Goal: Browse casually: Explore the website without a specific task or goal

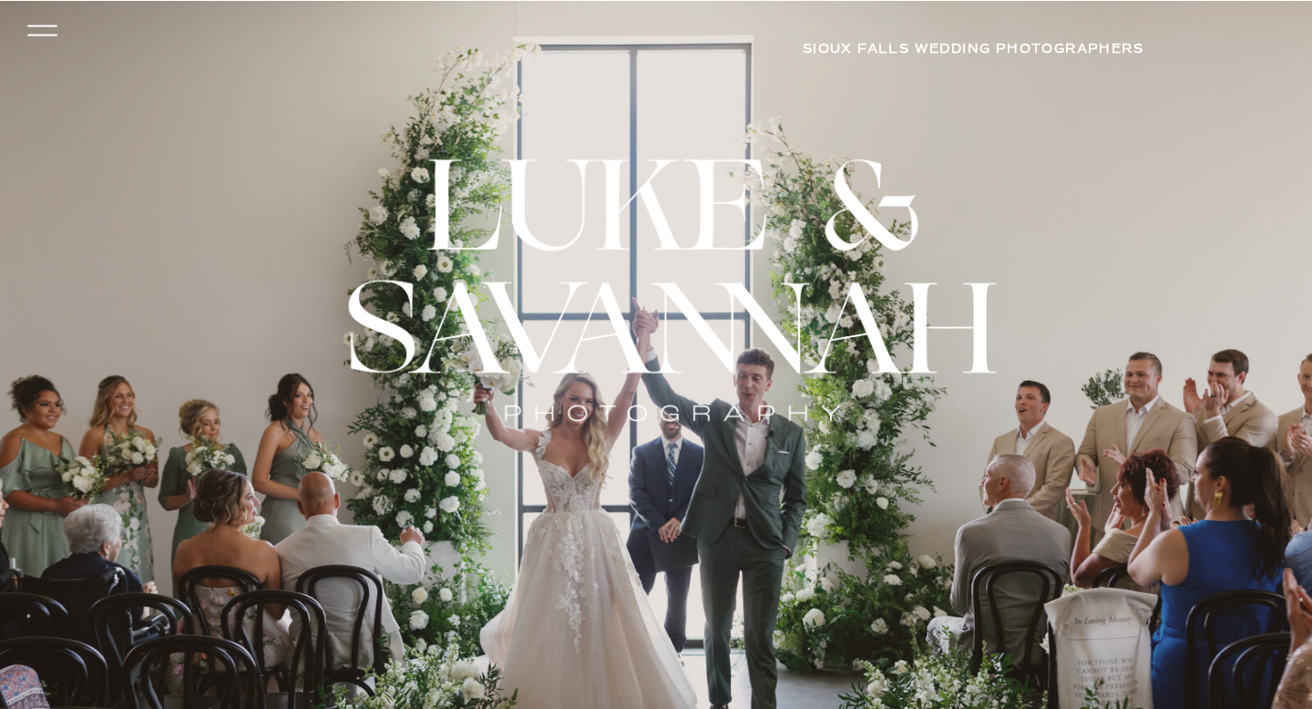
click at [27, 37] on icon at bounding box center [42, 30] width 43 height 39
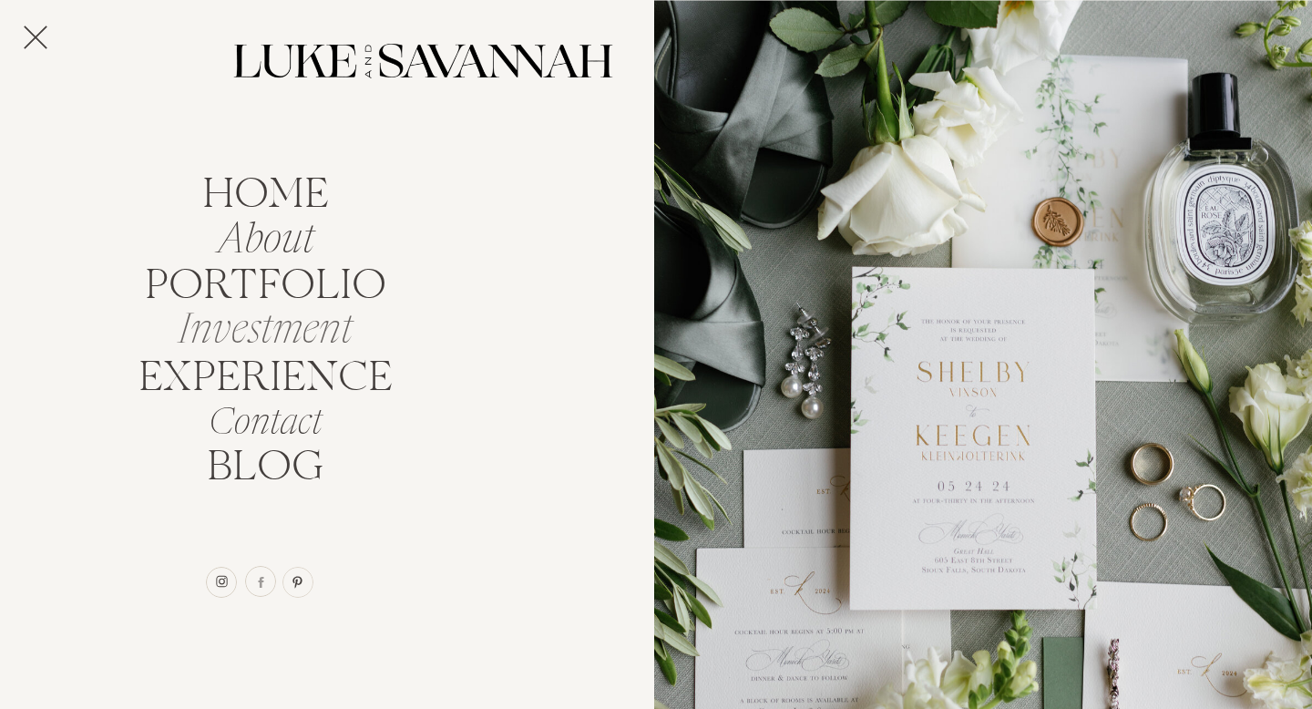
click at [276, 336] on nav "Investment" at bounding box center [265, 324] width 195 height 35
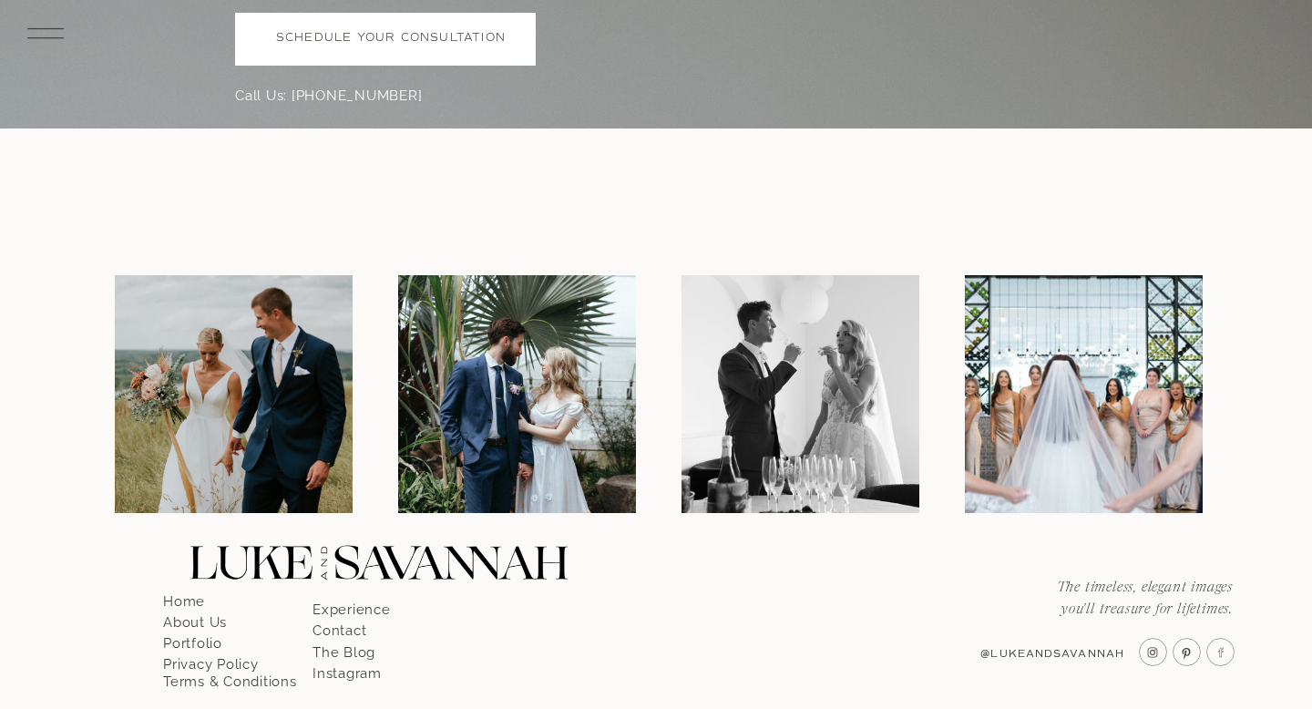
scroll to position [5689, 0]
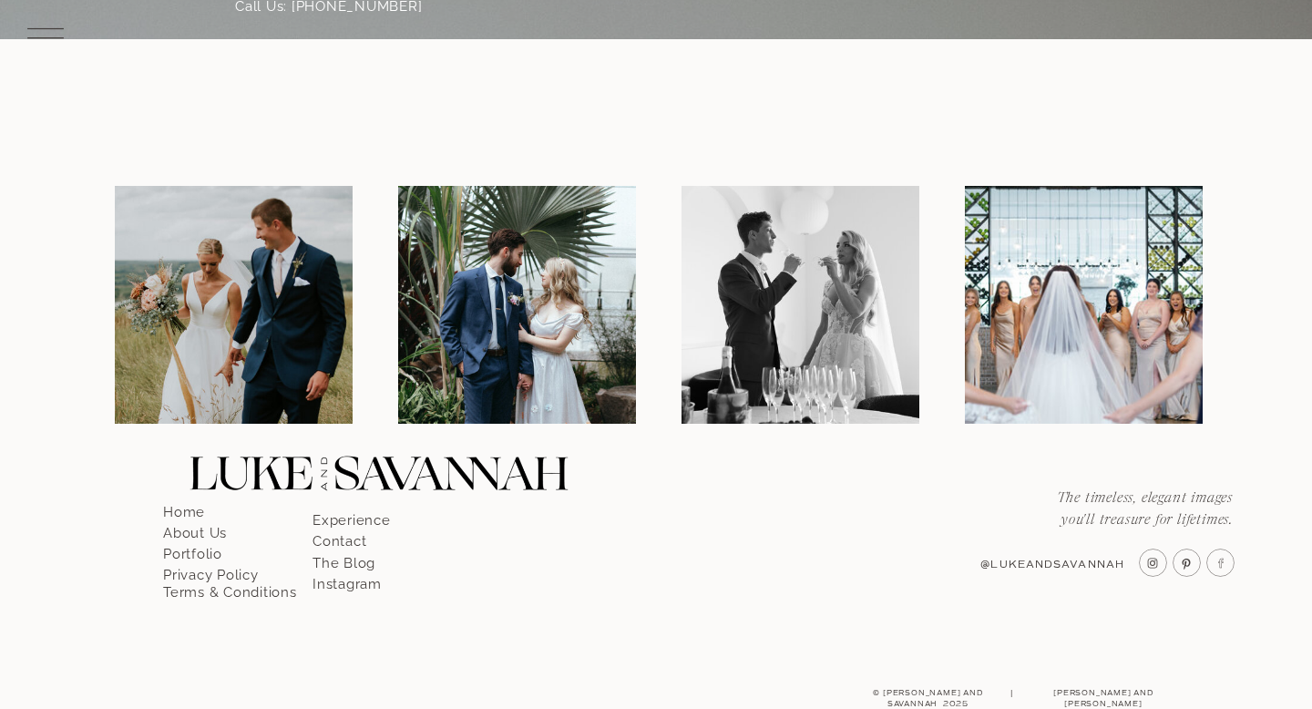
click at [191, 557] on p "Portfolio" at bounding box center [215, 548] width 104 height 16
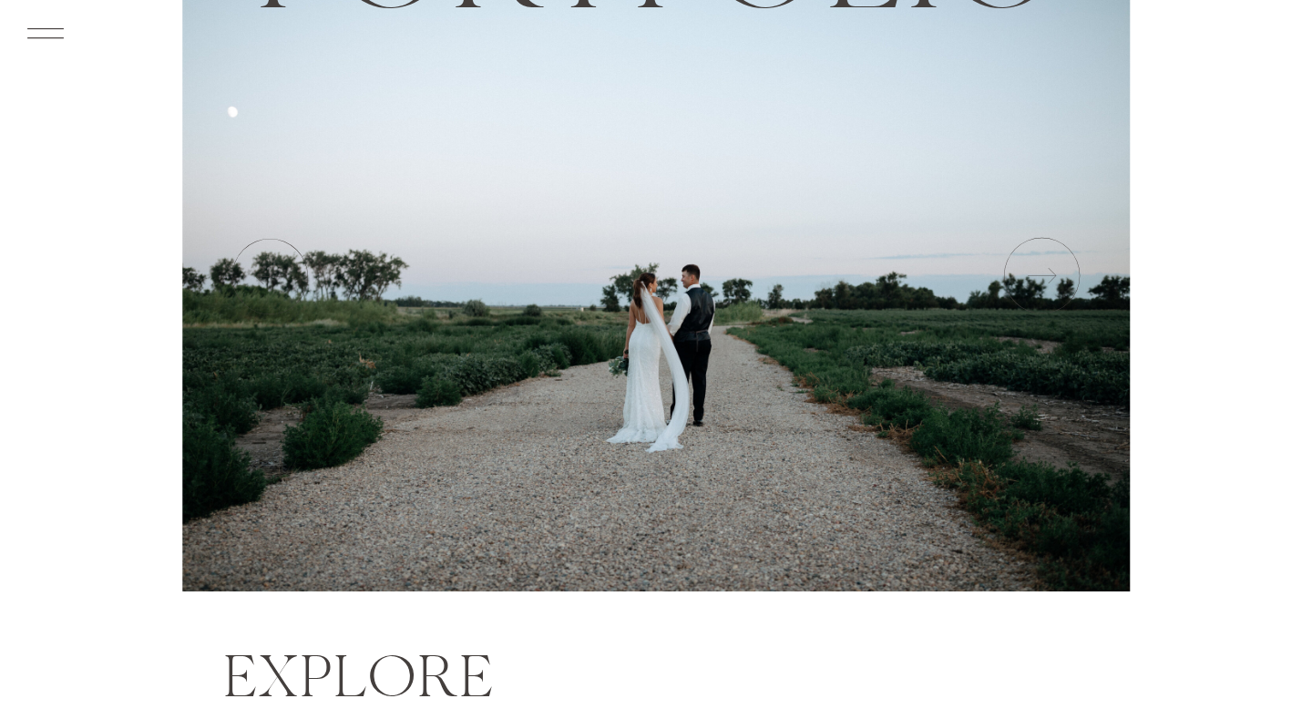
scroll to position [238, 0]
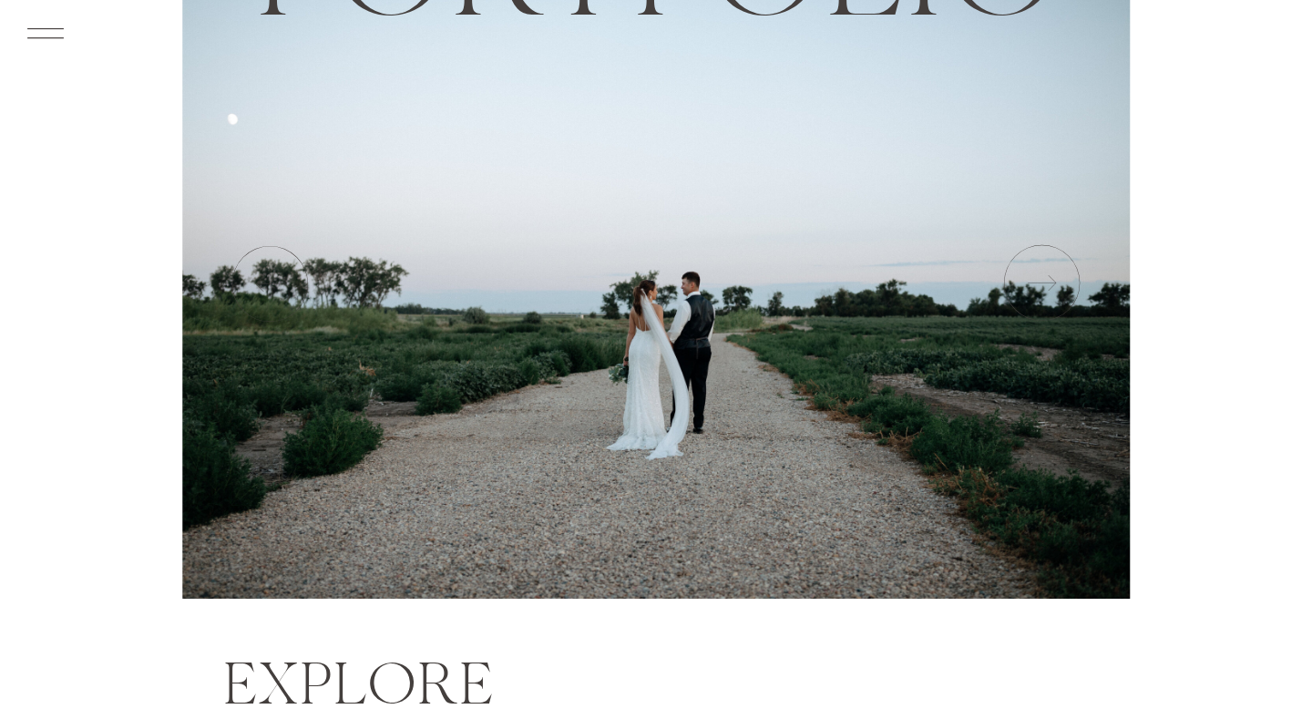
click at [1060, 298] on icon at bounding box center [1040, 283] width 91 height 91
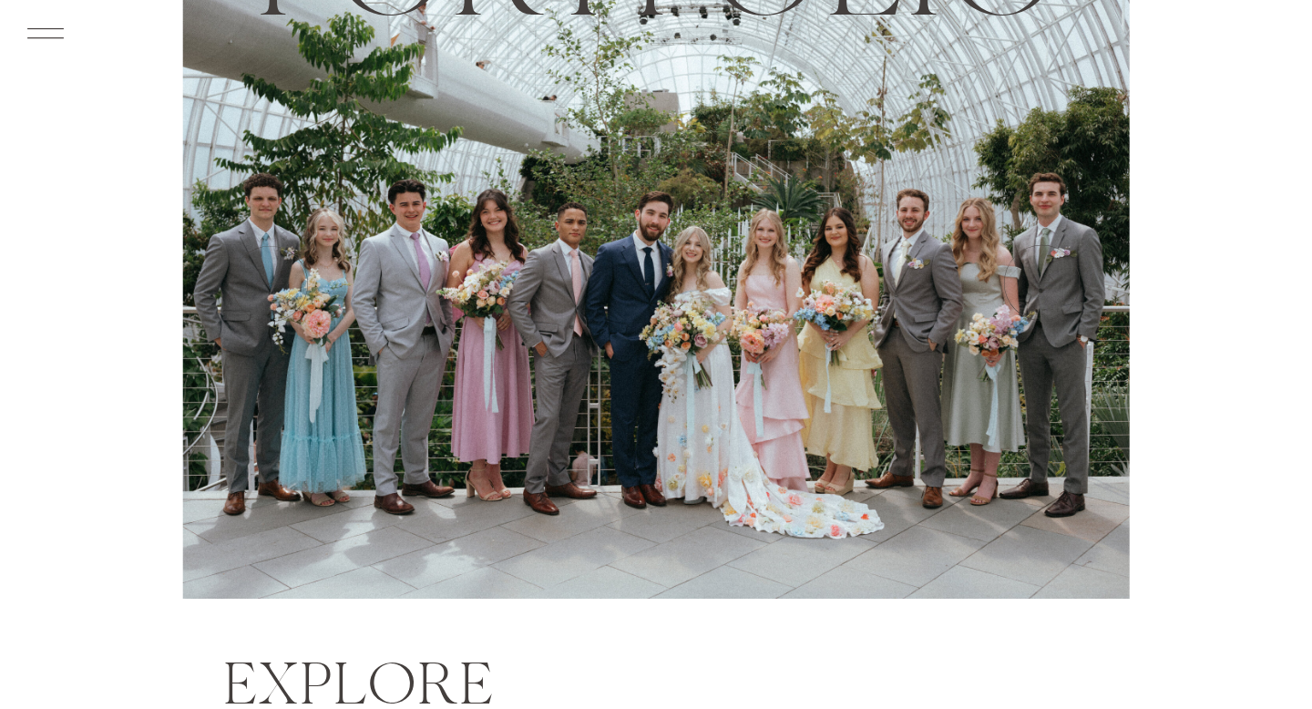
click at [1060, 298] on icon at bounding box center [1040, 283] width 91 height 91
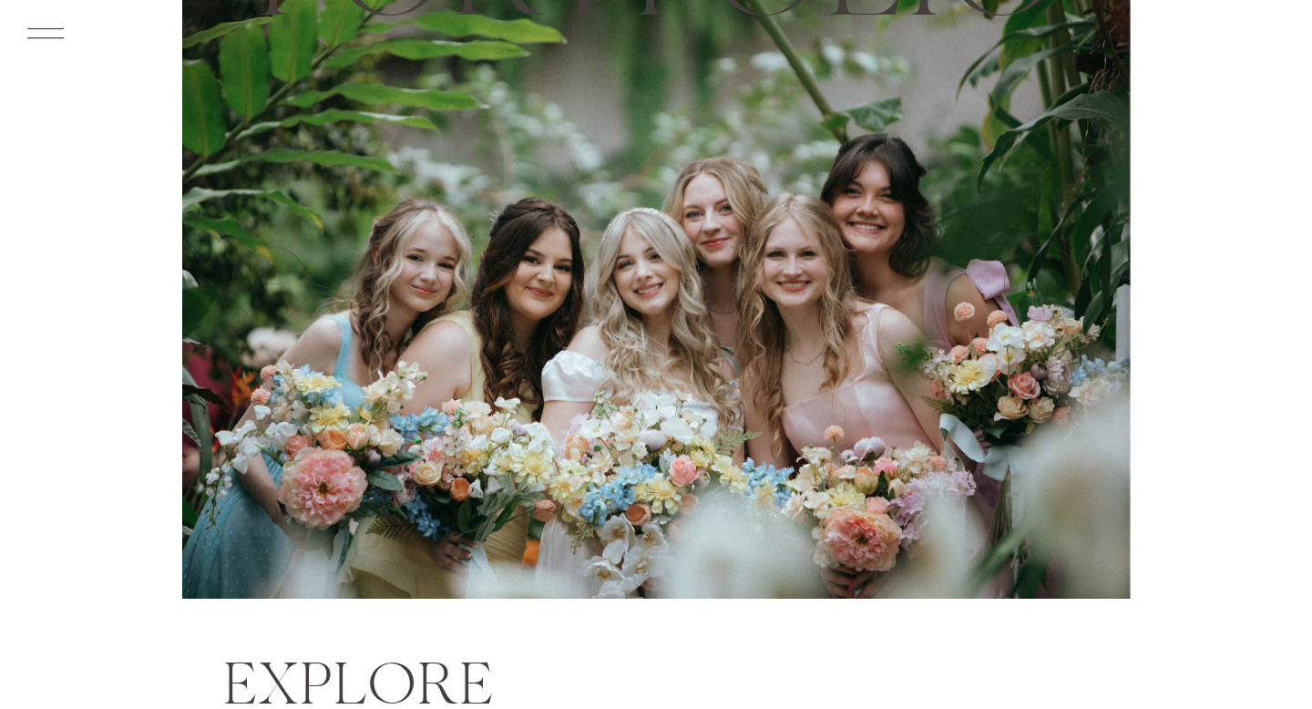
click at [1060, 298] on icon at bounding box center [1040, 283] width 91 height 91
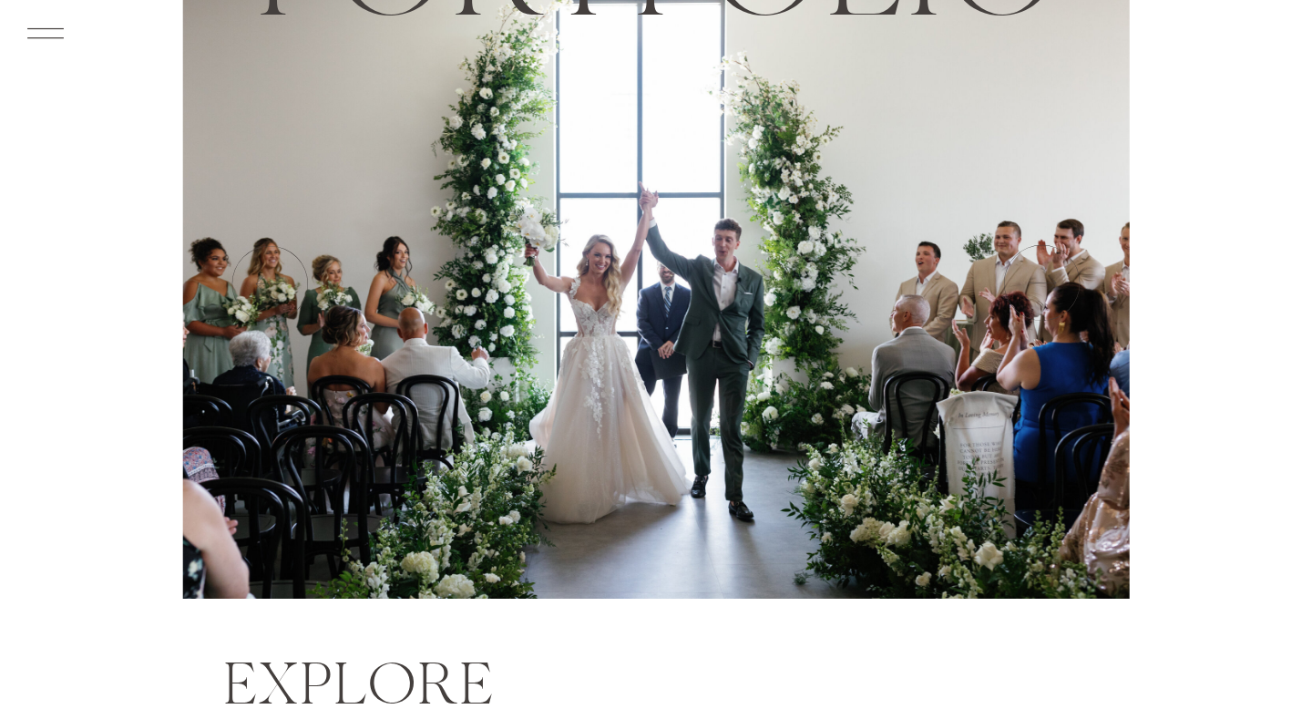
click at [1060, 298] on icon at bounding box center [1040, 283] width 91 height 91
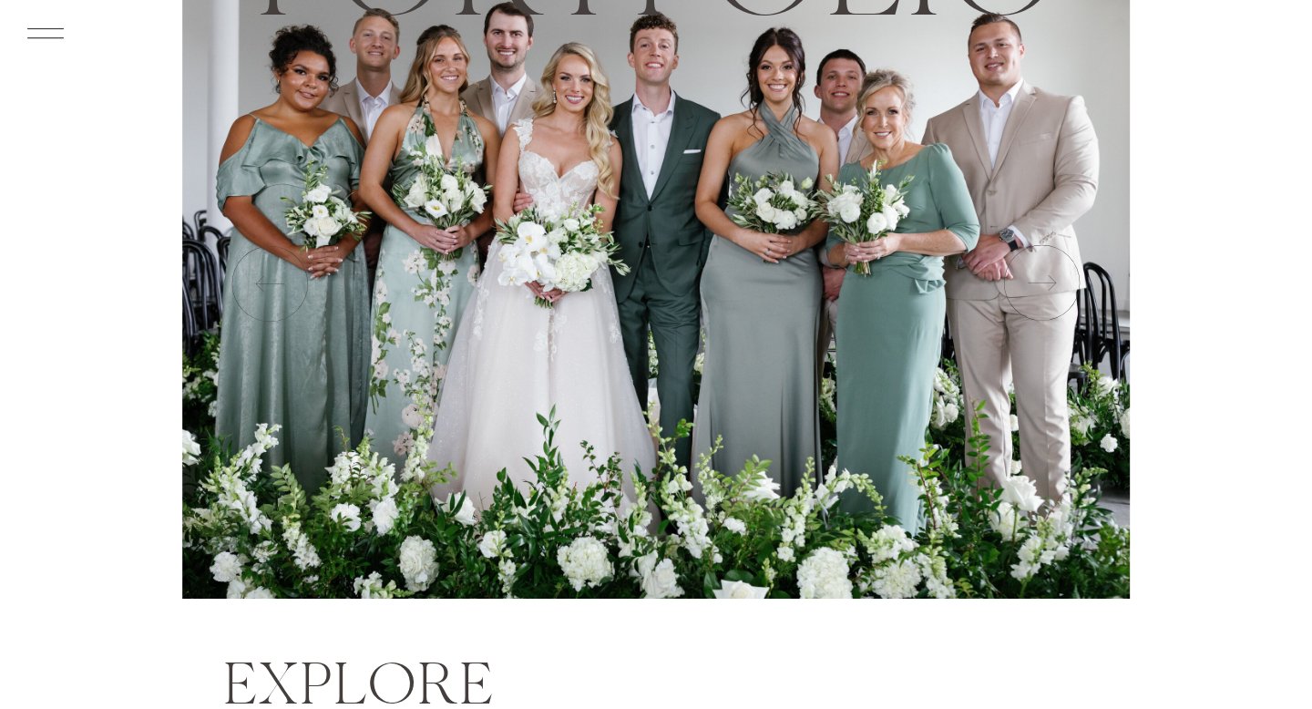
click at [1060, 298] on icon at bounding box center [1040, 283] width 91 height 91
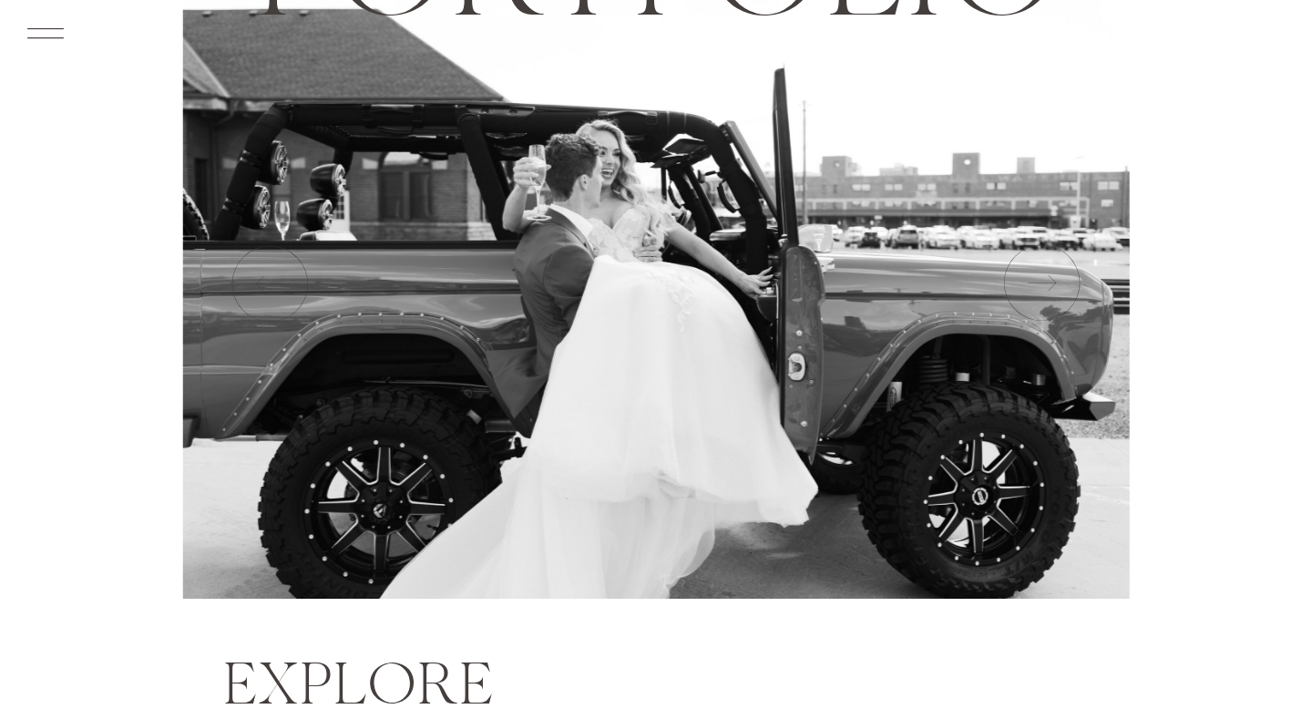
click at [1060, 298] on icon at bounding box center [1040, 283] width 91 height 91
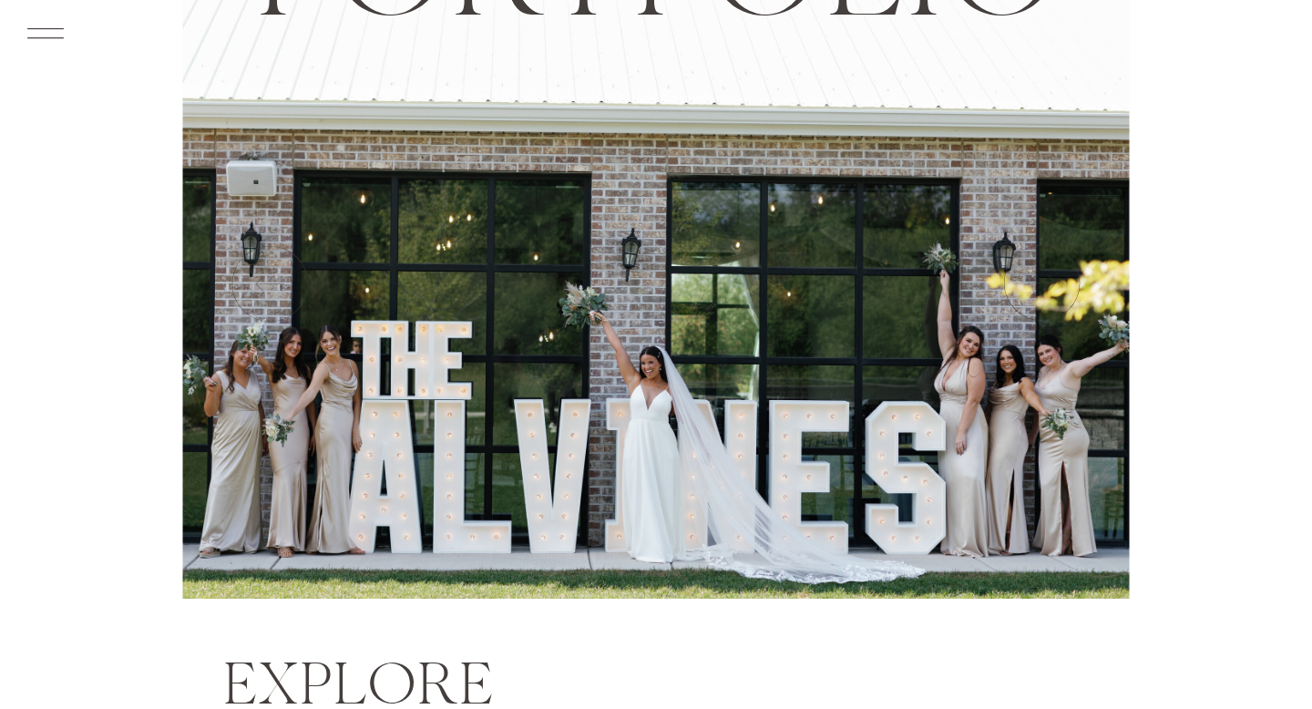
click at [1060, 298] on icon at bounding box center [1040, 283] width 91 height 91
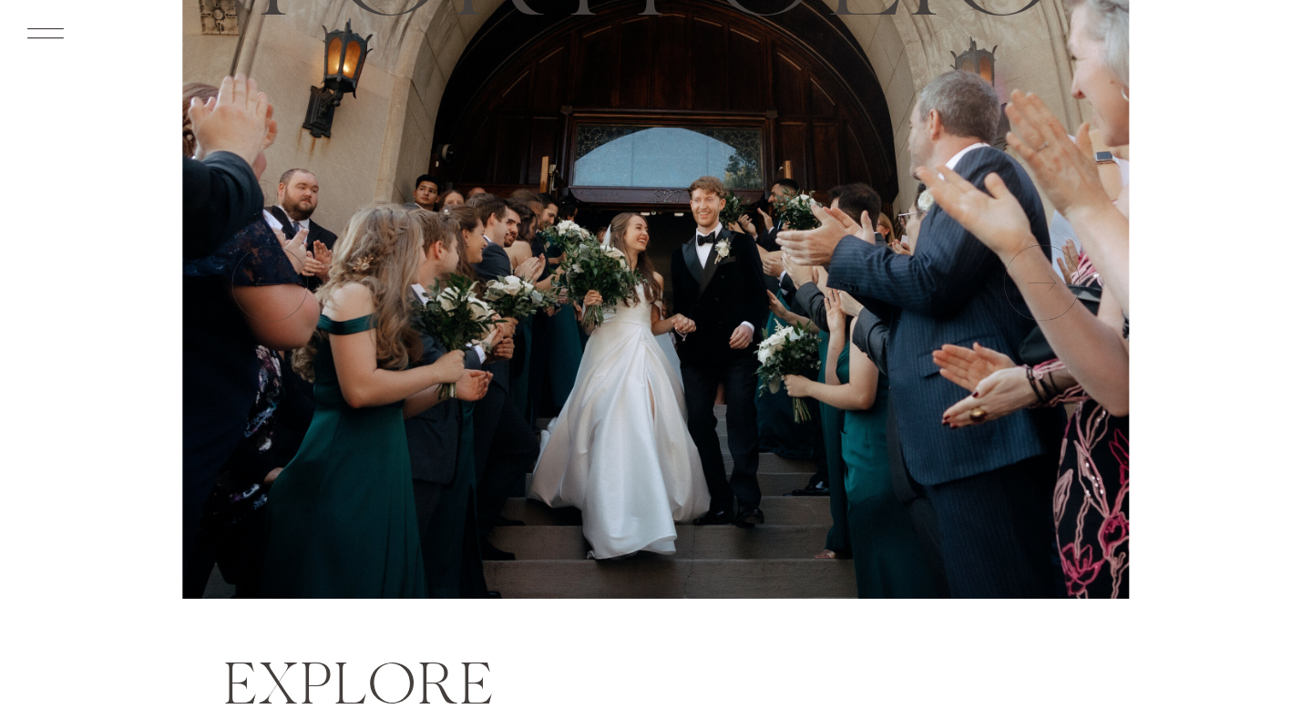
click at [1060, 298] on icon at bounding box center [1040, 283] width 91 height 91
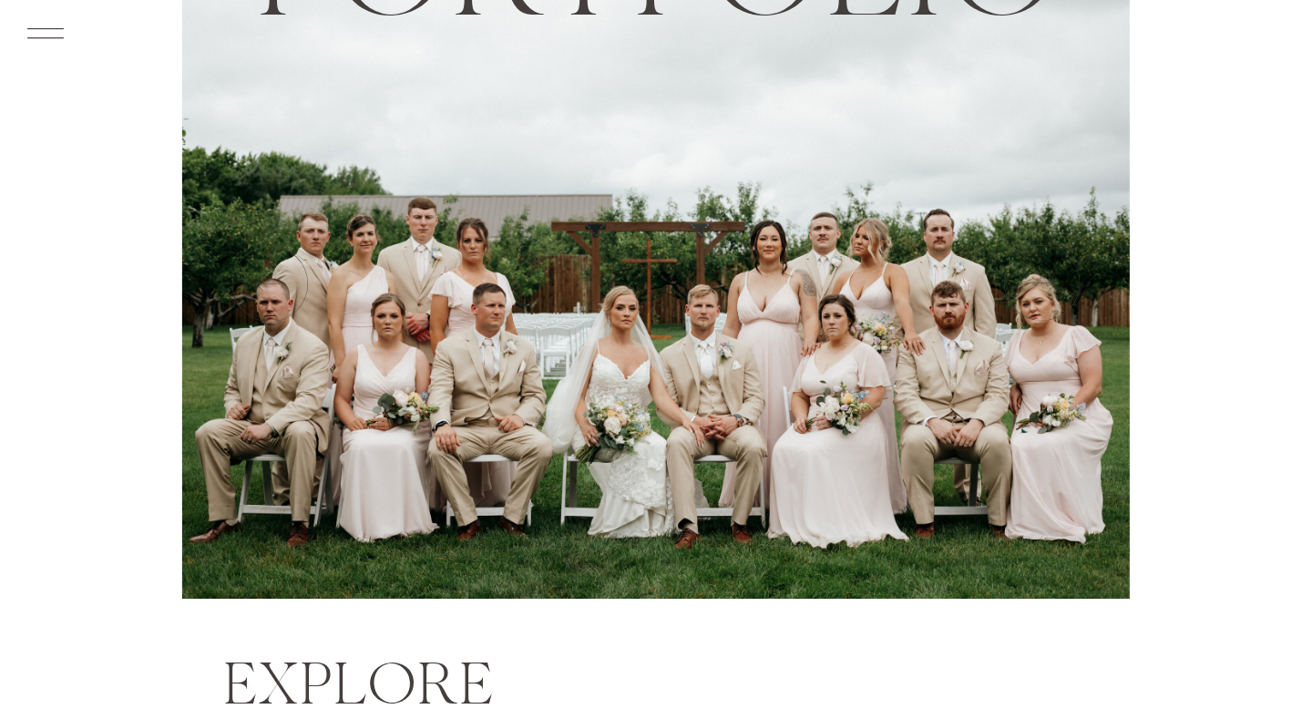
click at [1060, 298] on icon at bounding box center [1040, 283] width 91 height 91
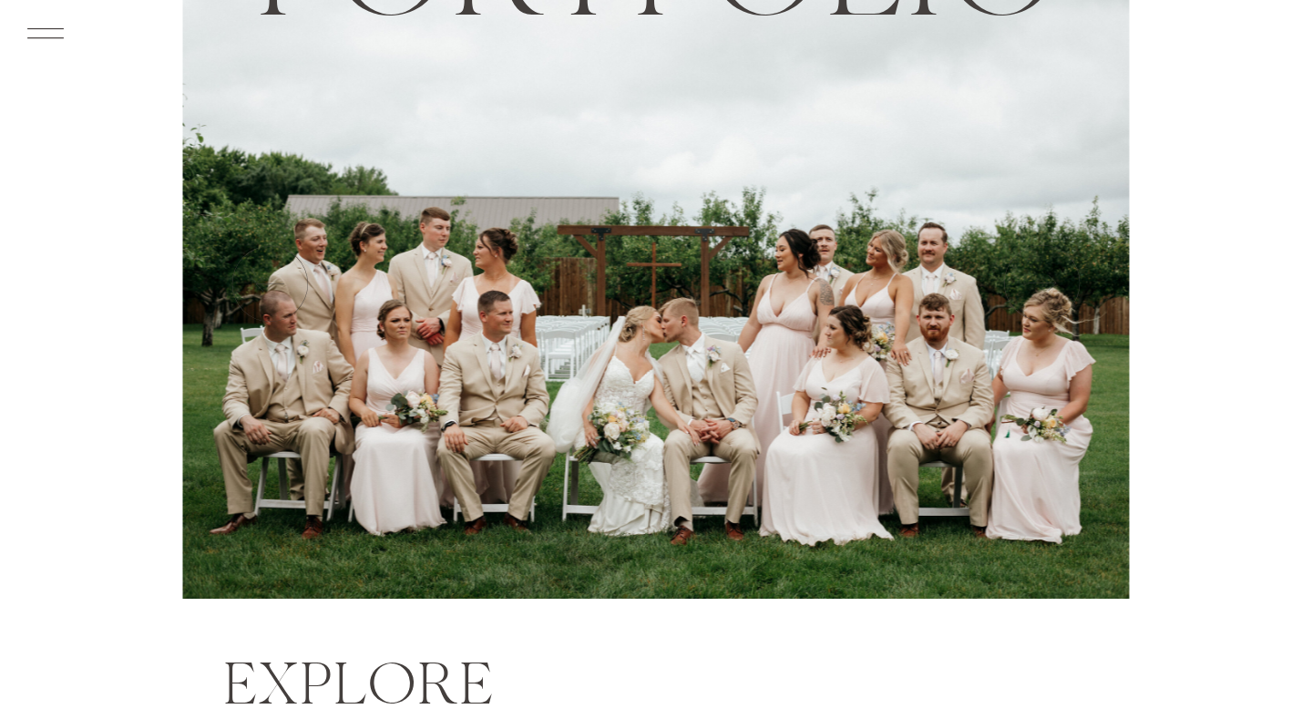
click at [1060, 298] on icon at bounding box center [1040, 283] width 91 height 91
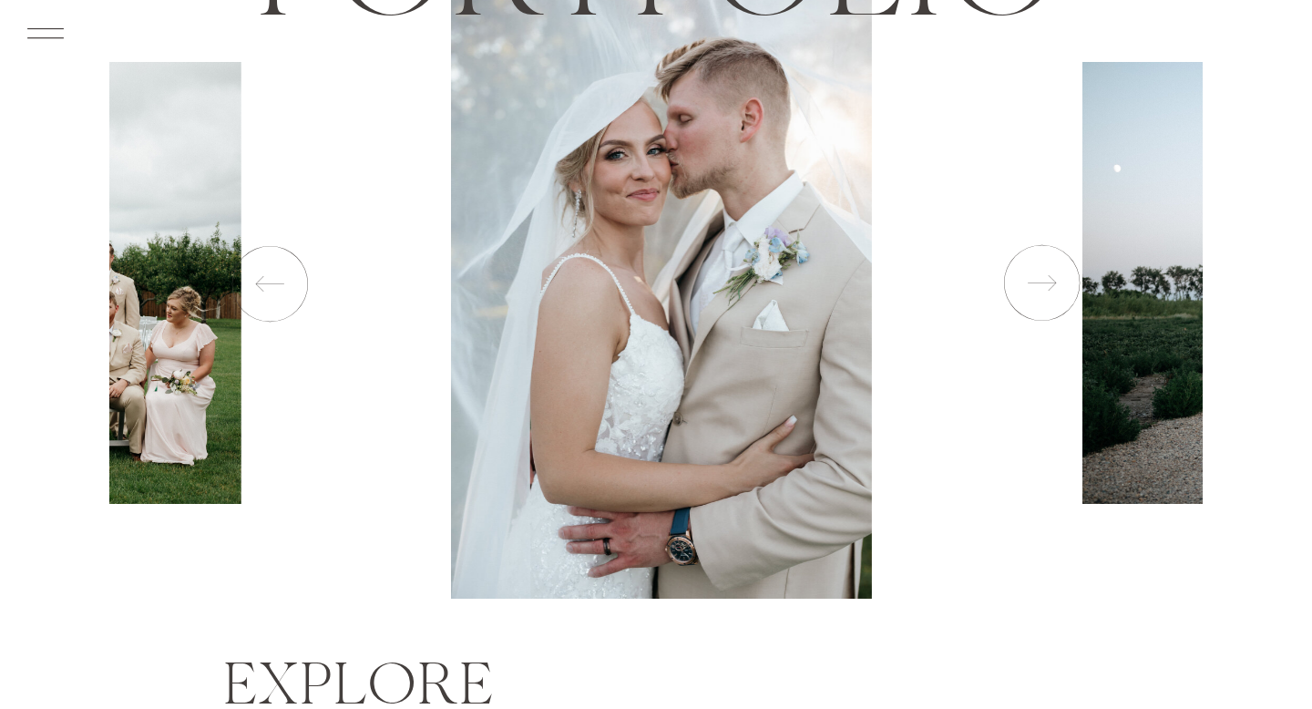
click at [1060, 298] on icon at bounding box center [1040, 283] width 91 height 91
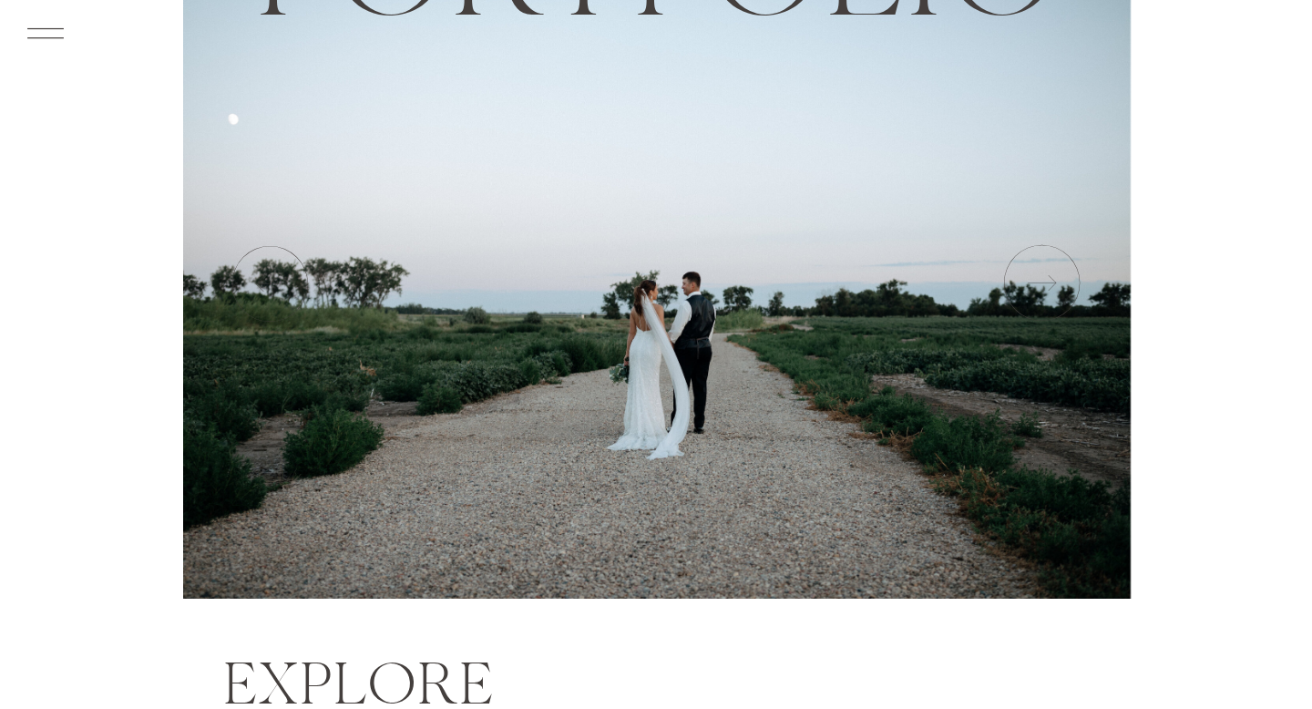
click at [1060, 298] on icon at bounding box center [1040, 283] width 91 height 91
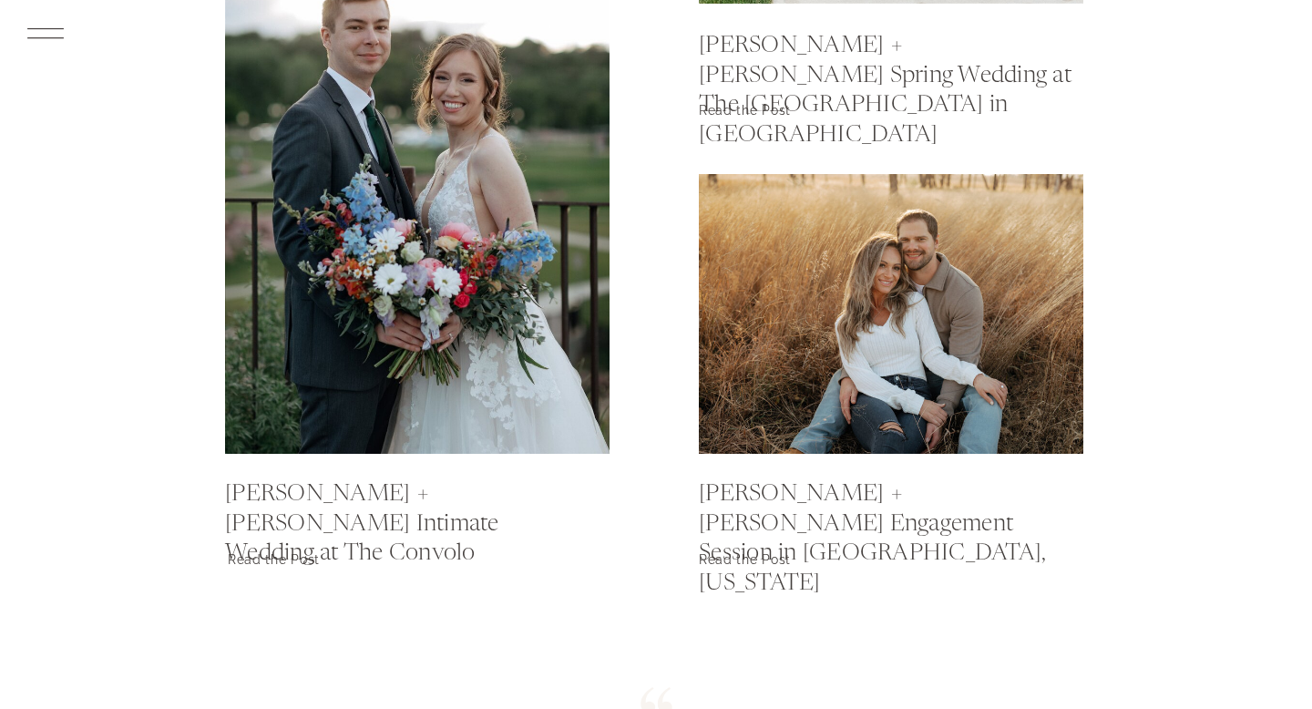
scroll to position [1710, 0]
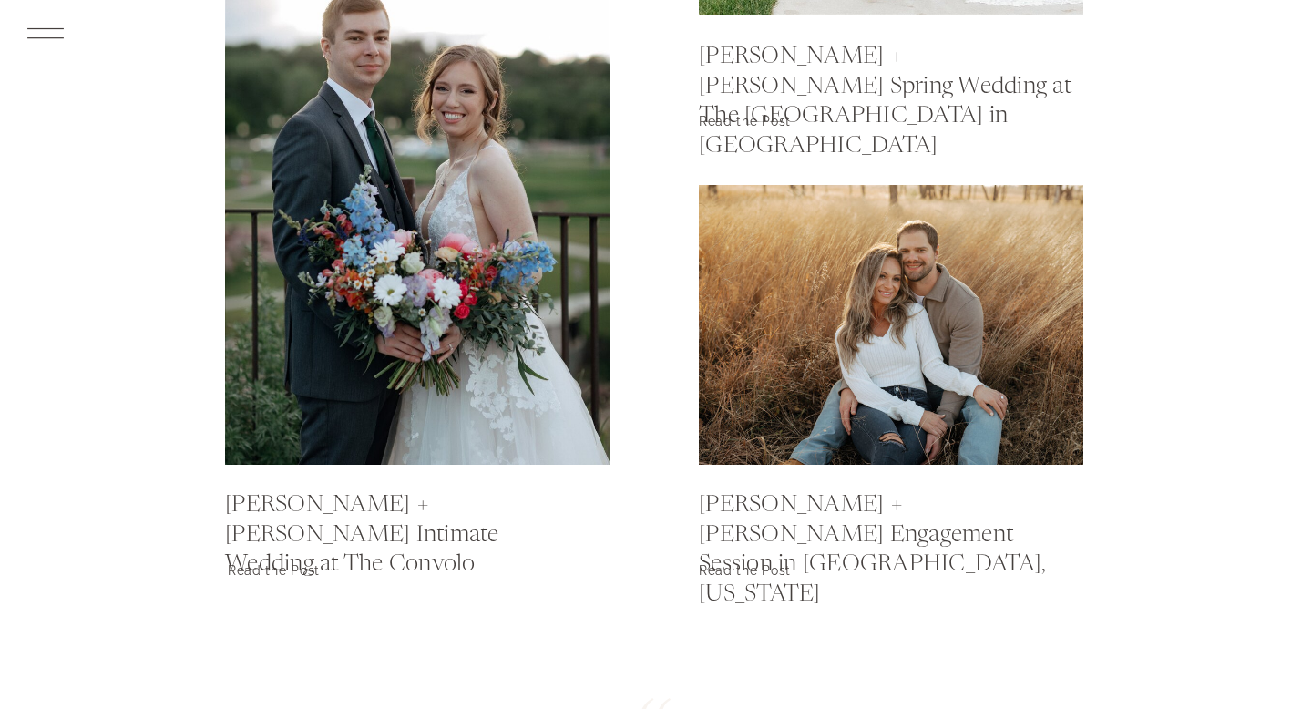
click at [424, 223] on div at bounding box center [417, 208] width 385 height 513
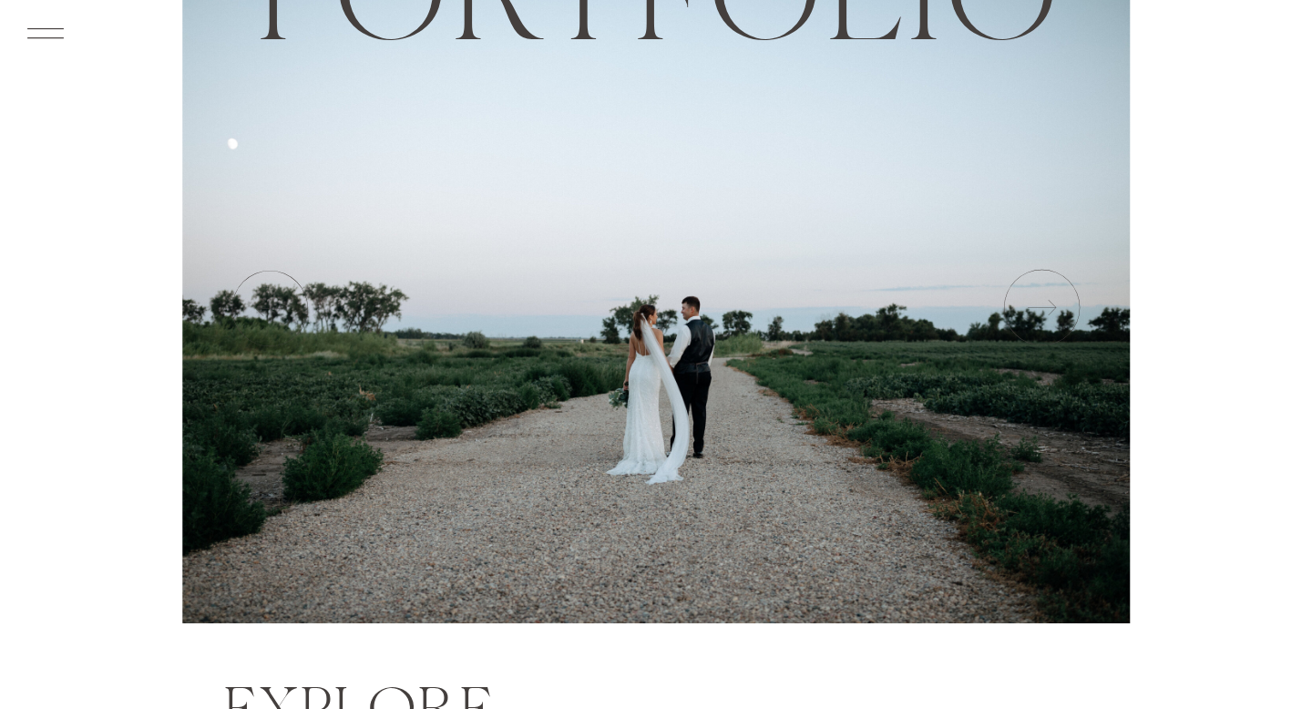
scroll to position [207, 0]
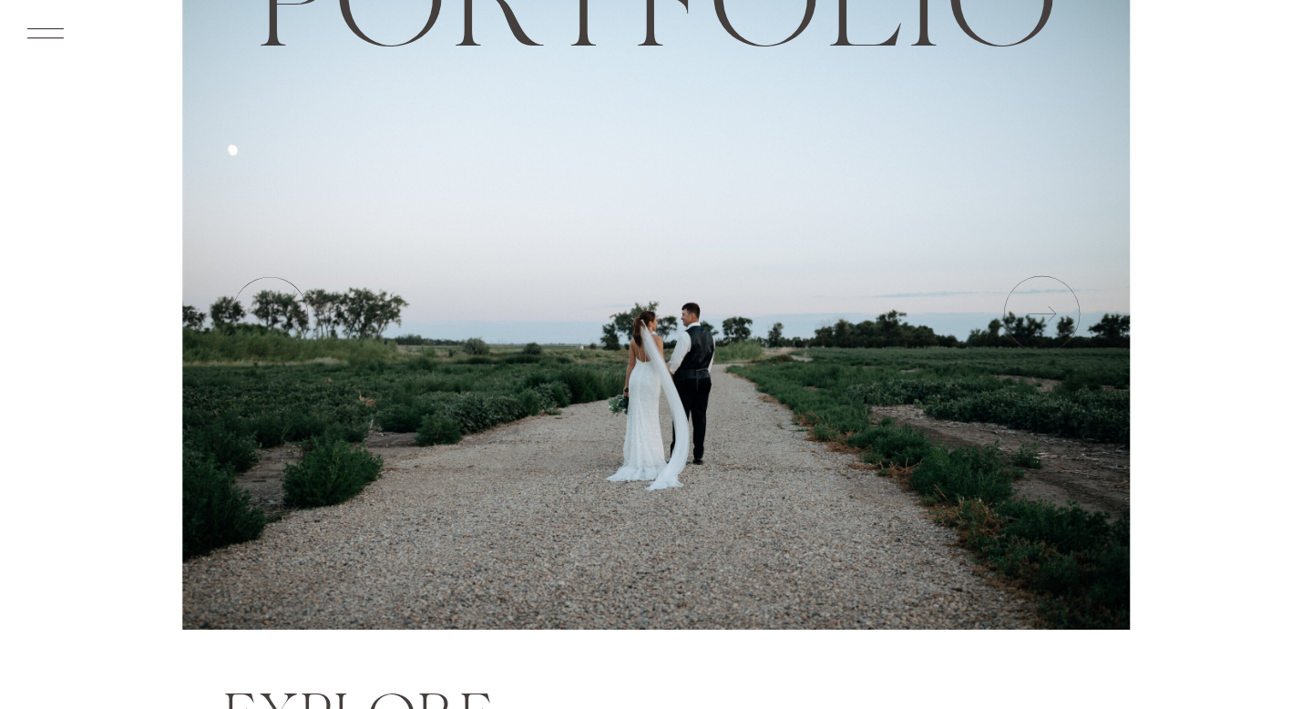
click at [1034, 303] on icon at bounding box center [1040, 314] width 91 height 91
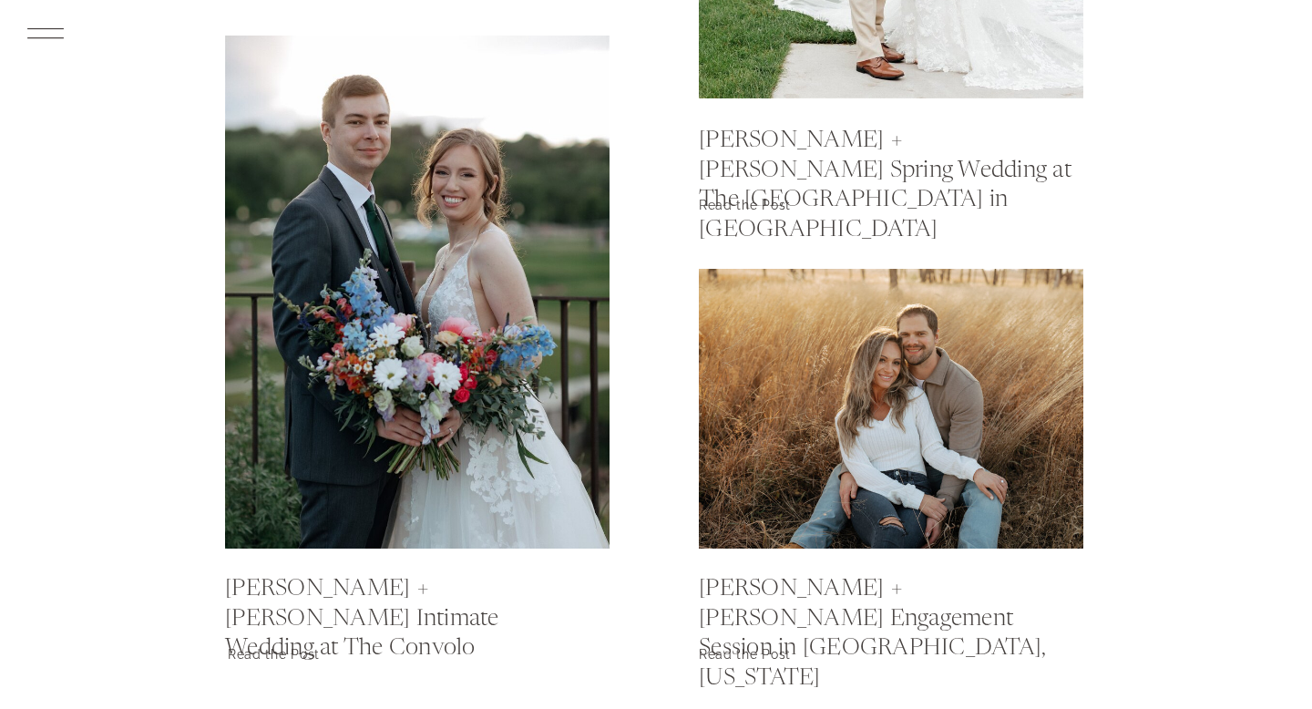
scroll to position [1641, 0]
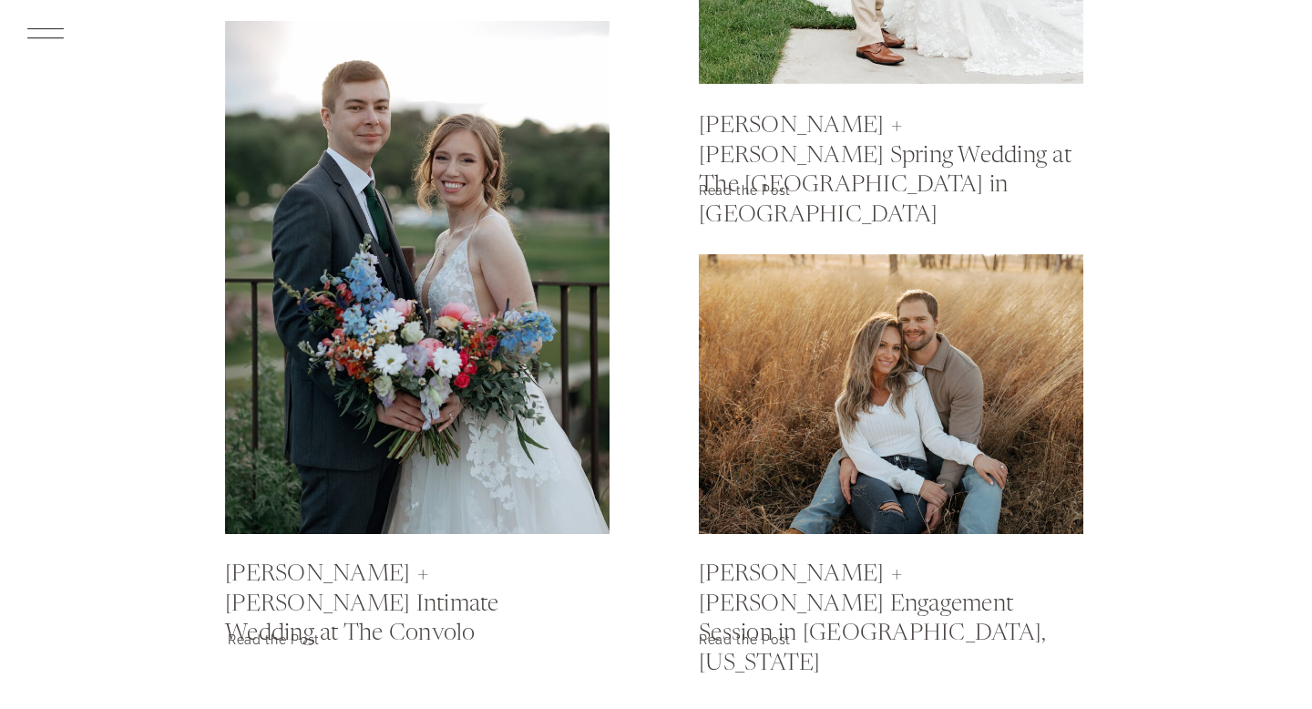
click at [285, 643] on p "Read the Post" at bounding box center [297, 640] width 139 height 26
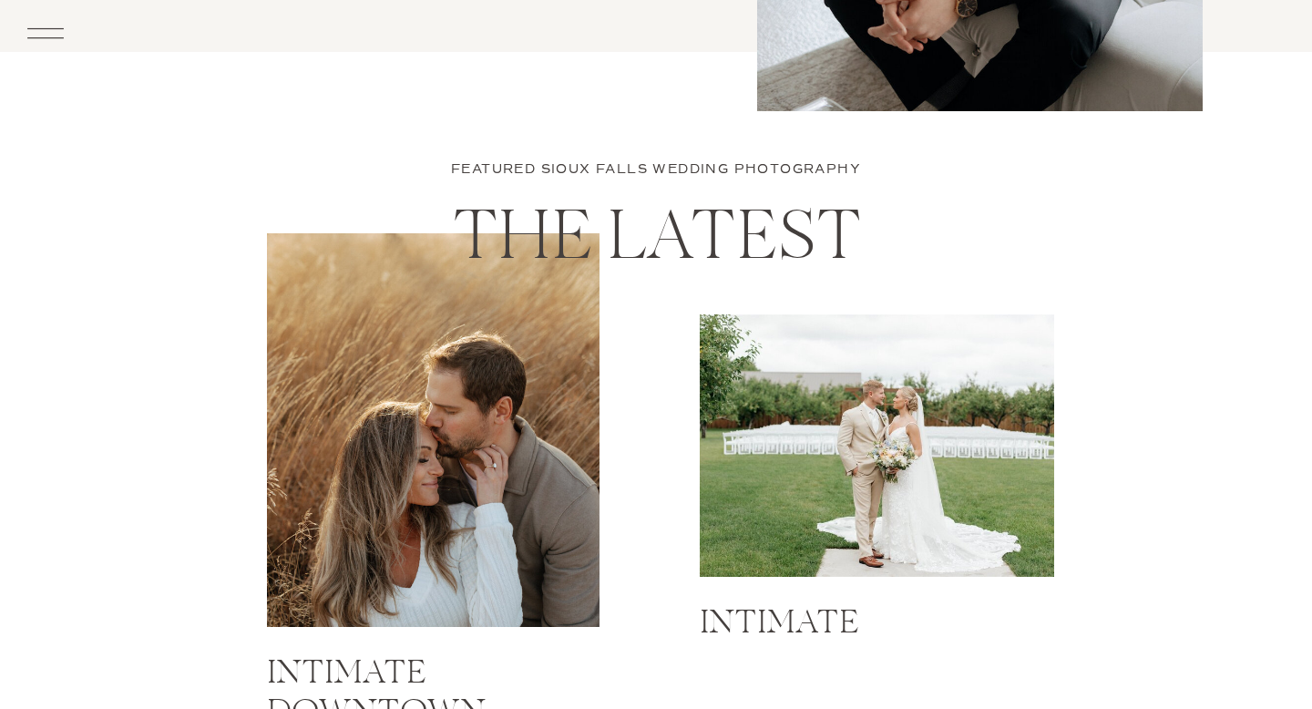
scroll to position [14281, 0]
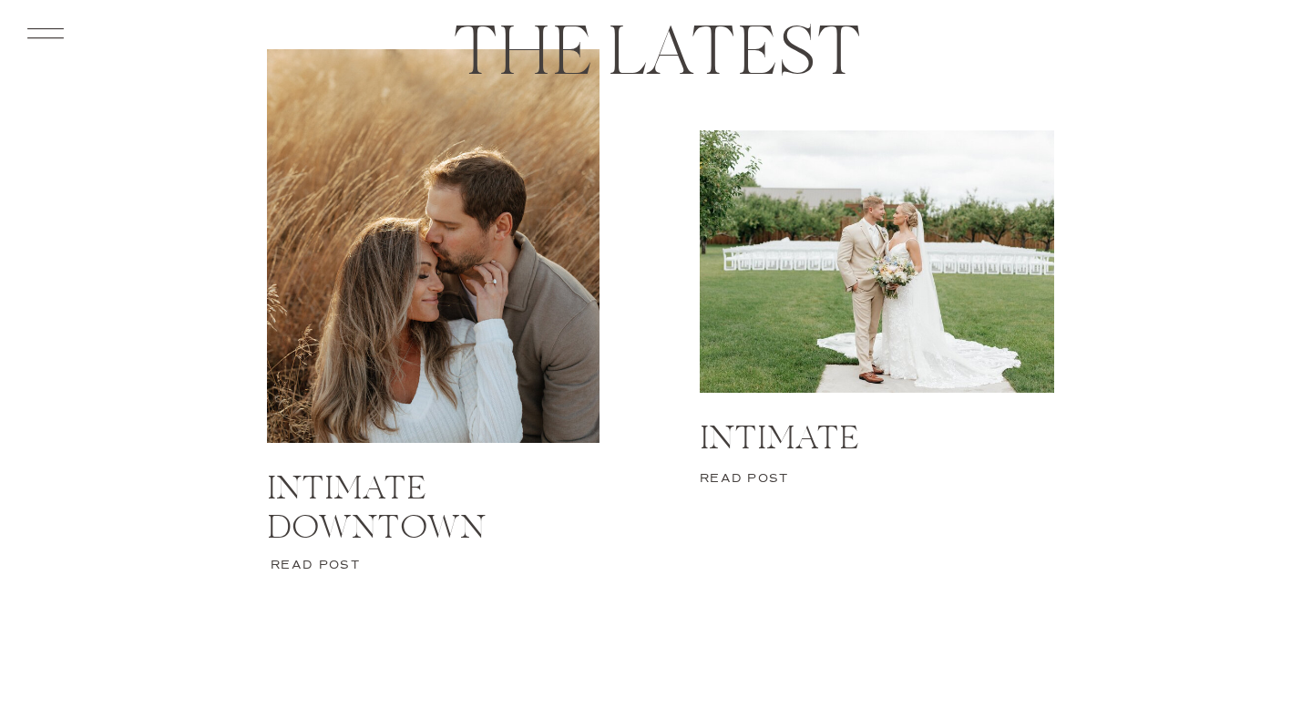
click at [765, 479] on p "Read post" at bounding box center [748, 483] width 97 height 26
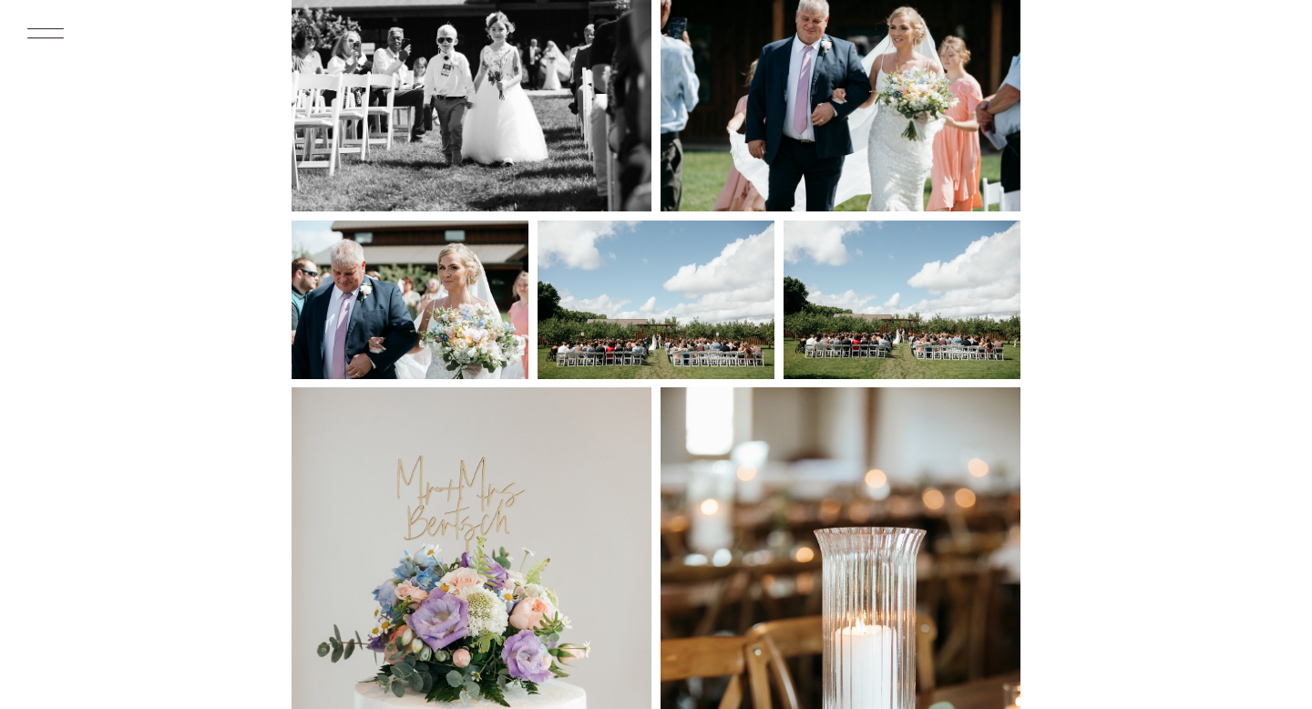
scroll to position [7427, 0]
